Goal: Obtain resource: Download file/media

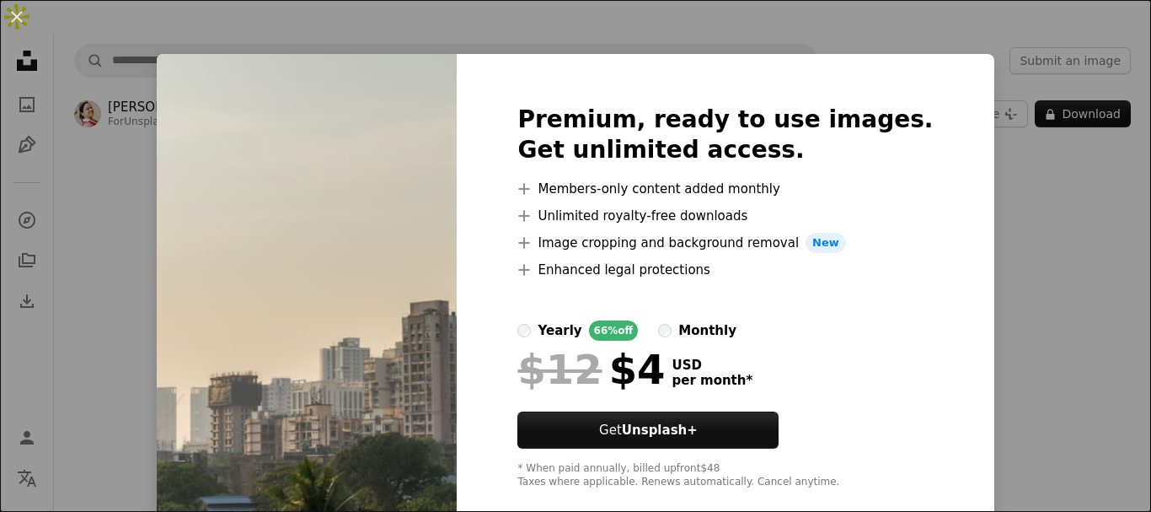
click at [959, 175] on div "An X shape Premium, ready to use images. Get unlimited access. A plus sign Memb…" at bounding box center [575, 256] width 1151 height 512
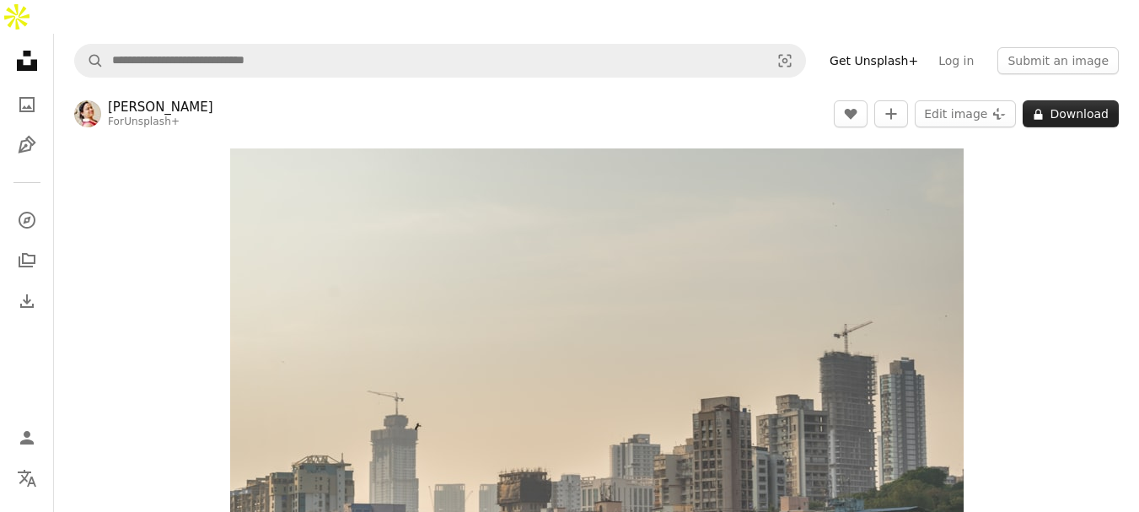
click at [1091, 100] on button "A lock Download" at bounding box center [1070, 113] width 96 height 27
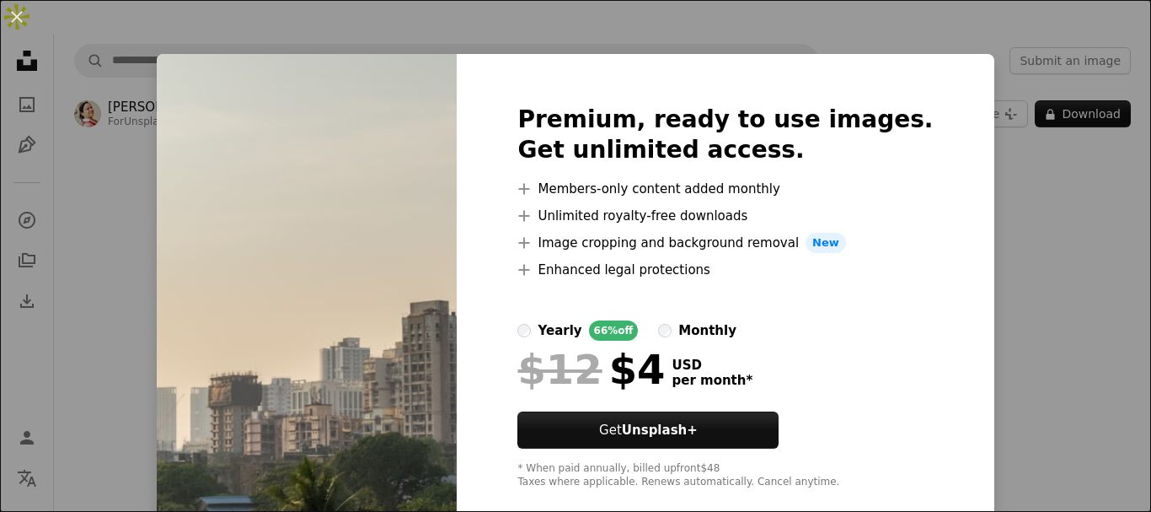
click at [919, 183] on div "Premium, ready to use images. Get unlimited access. A plus sign Members-only co…" at bounding box center [725, 297] width 537 height 486
click at [979, 180] on div "An X shape Premium, ready to use images. Get unlimited access. A plus sign Memb…" at bounding box center [575, 256] width 1151 height 512
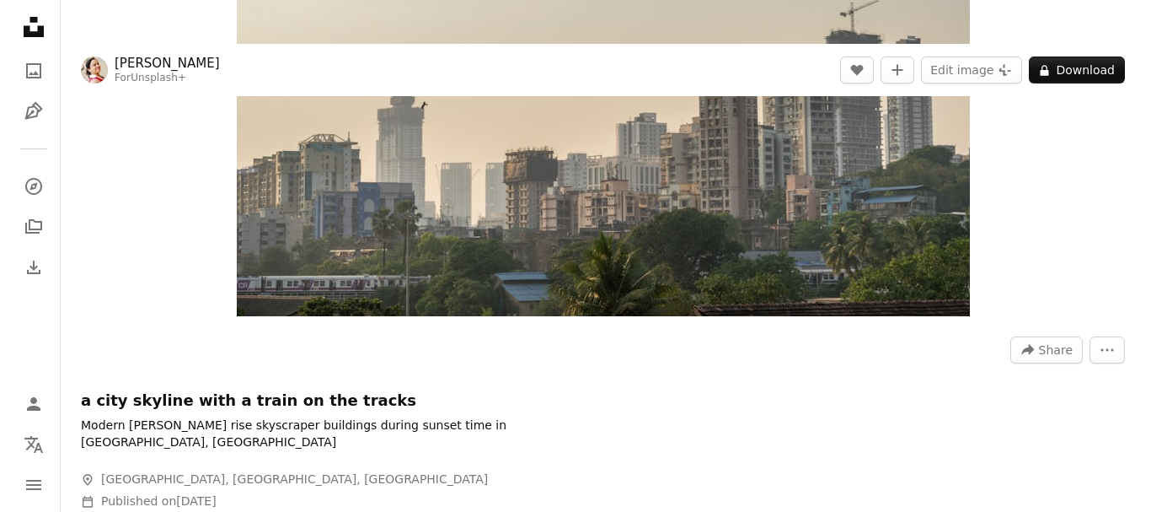
scroll to position [169, 0]
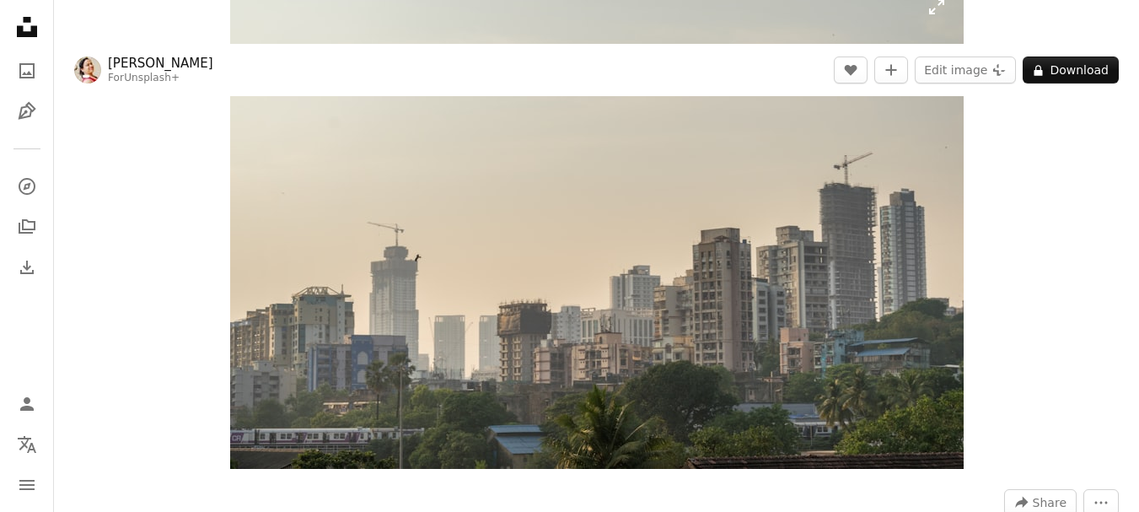
click at [616, 233] on img "Zoom in on this image" at bounding box center [596, 224] width 733 height 489
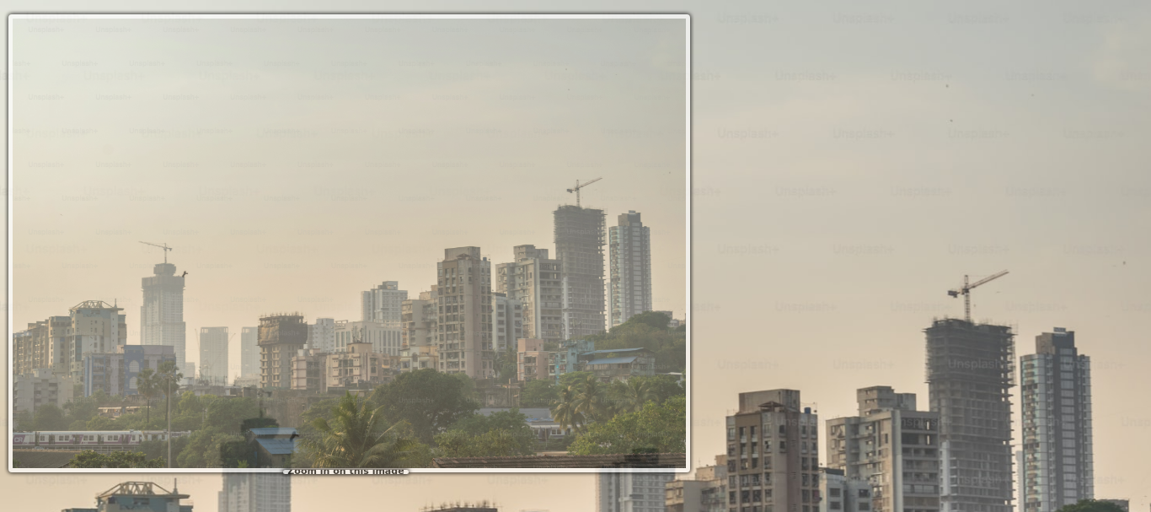
scroll to position [121, 0]
